Goal: Task Accomplishment & Management: Complete application form

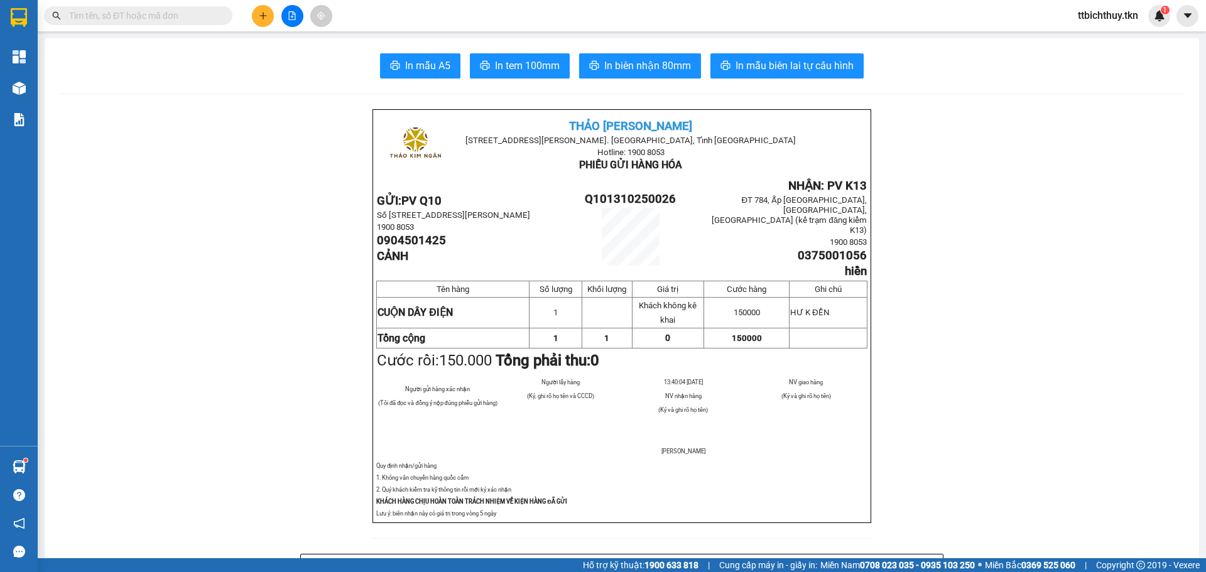
click at [161, 21] on input "text" at bounding box center [143, 16] width 148 height 14
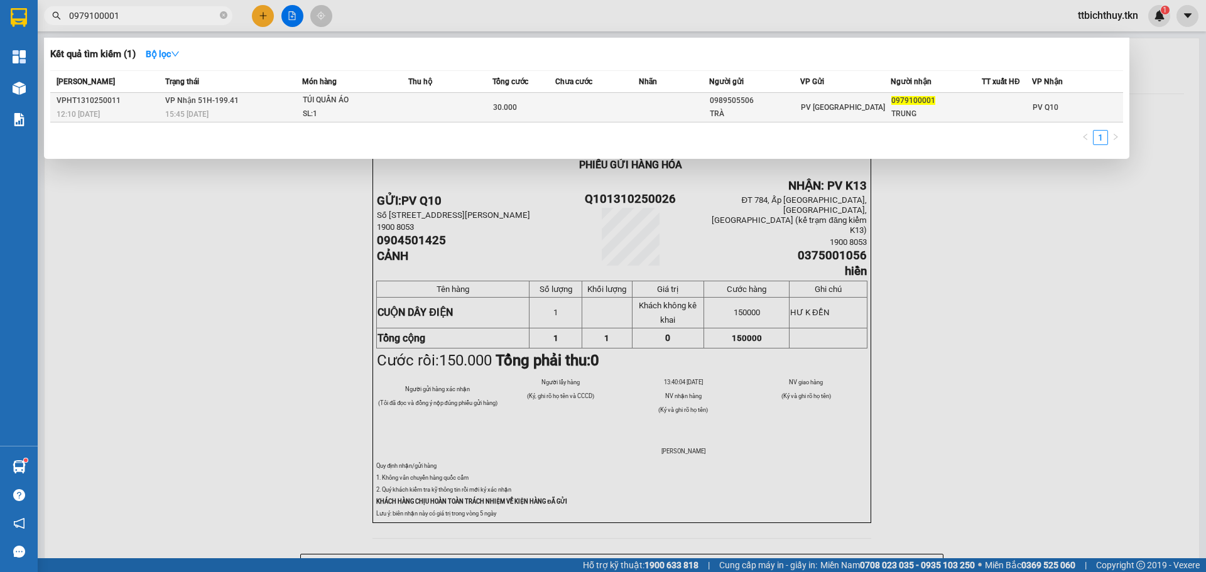
type input "0979100001"
click at [670, 107] on td at bounding box center [674, 108] width 70 height 30
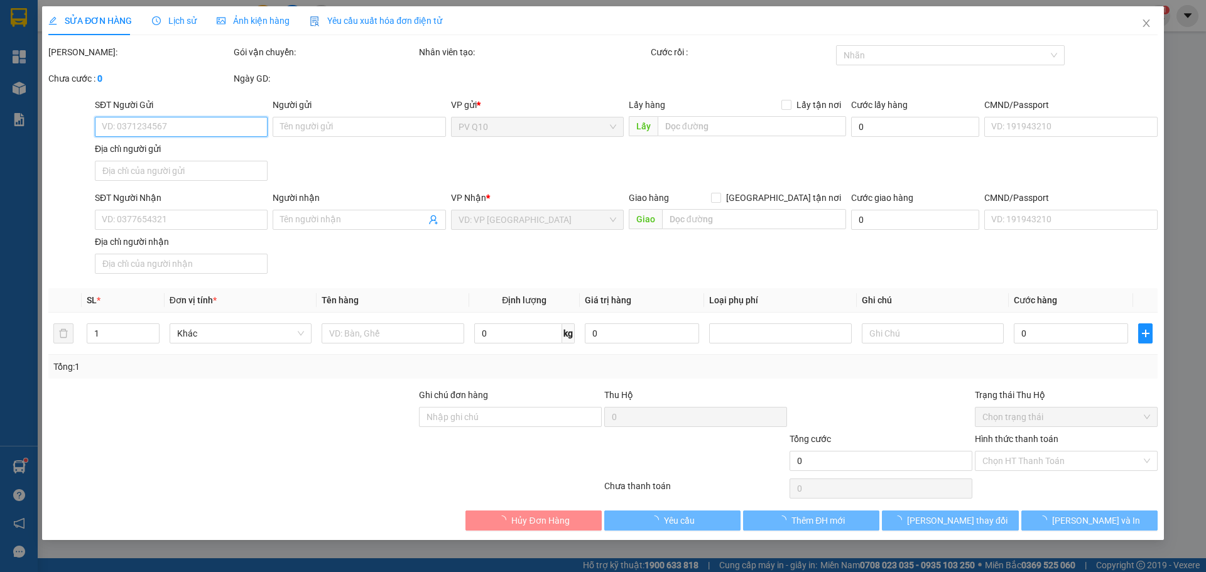
type input "0989505506"
type input "TRÀ"
type input "0979100001"
type input "TRUNG"
type input "30.000"
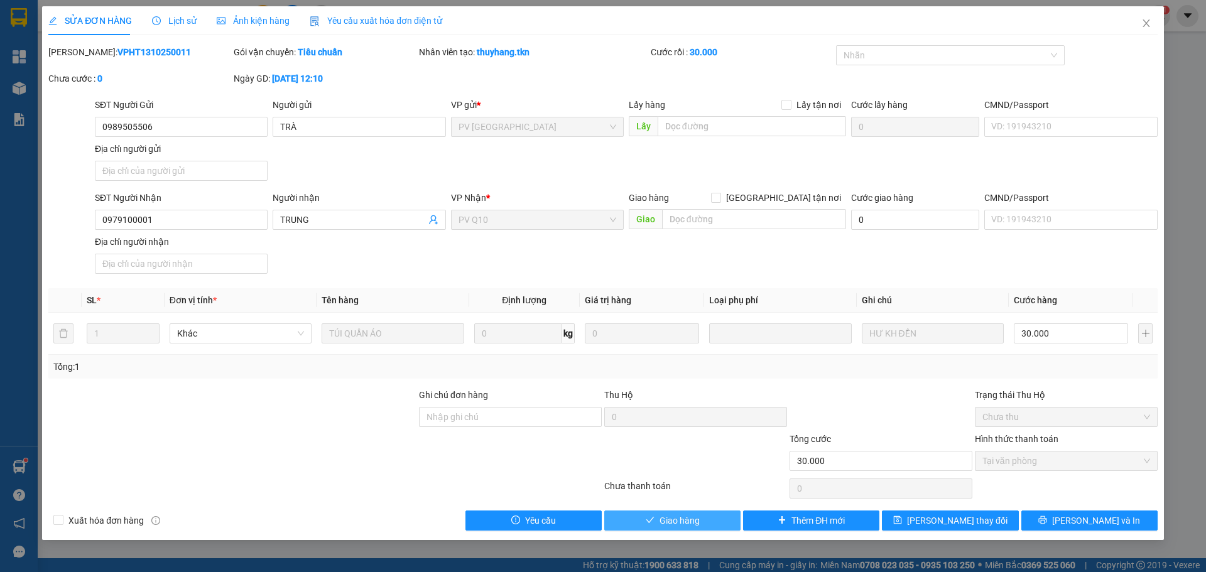
click at [653, 526] on button "Giao hàng" at bounding box center [672, 521] width 136 height 20
